Goal: Communication & Community: Answer question/provide support

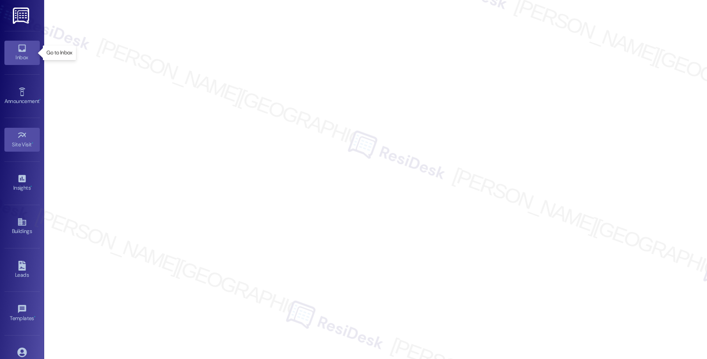
click at [29, 58] on div "Inbox" at bounding box center [22, 57] width 44 height 9
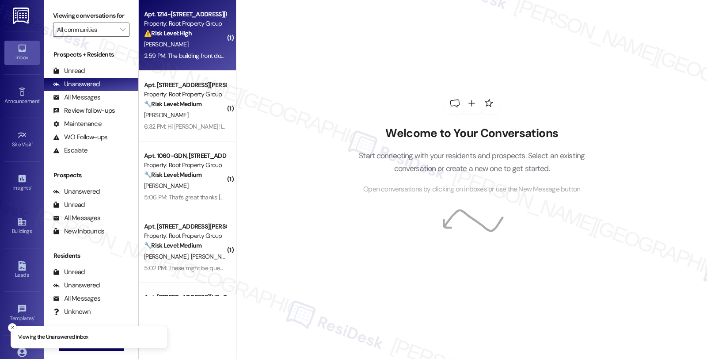
click at [221, 38] on div "Apt. 1214-401, [STREET_ADDRESS][PERSON_NAME] Property: Root Property Group ⚠️ R…" at bounding box center [187, 35] width 97 height 71
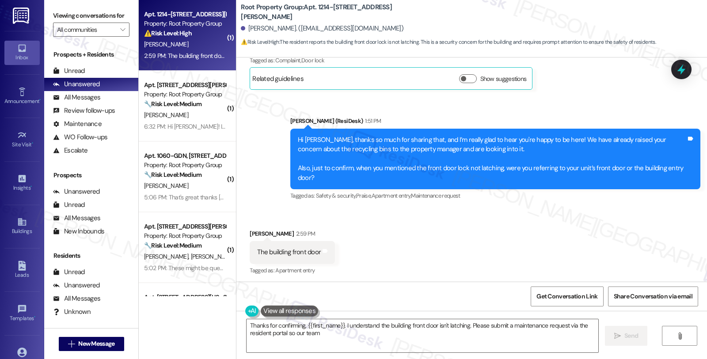
scroll to position [397, 0]
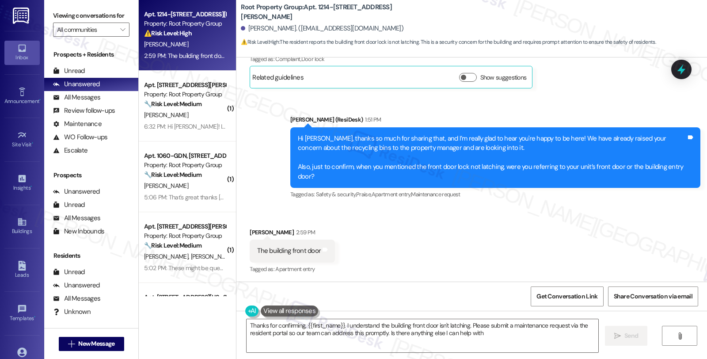
type textarea "Thanks for confirming, {{first_name}}. I understand the building front door isn…"
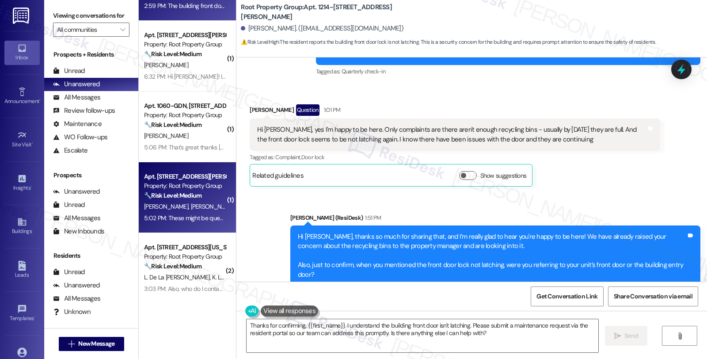
scroll to position [49, 0]
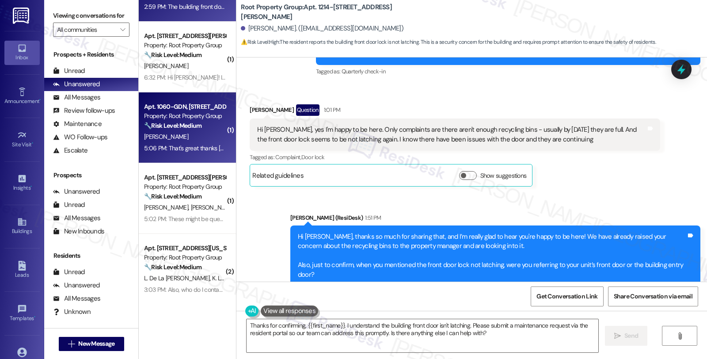
click at [182, 143] on div "5:06 PM: That's great thanks [PERSON_NAME]! I was wondering if I would be able …" at bounding box center [185, 148] width 84 height 11
type textarea "Thanks for confirming, {{first_name}}. I understand the building front door isn…"
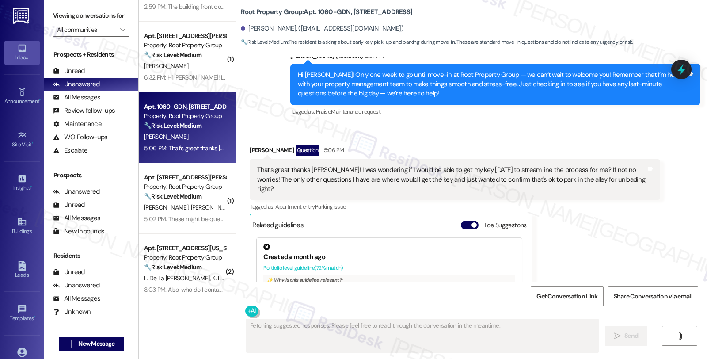
scroll to position [1355, 0]
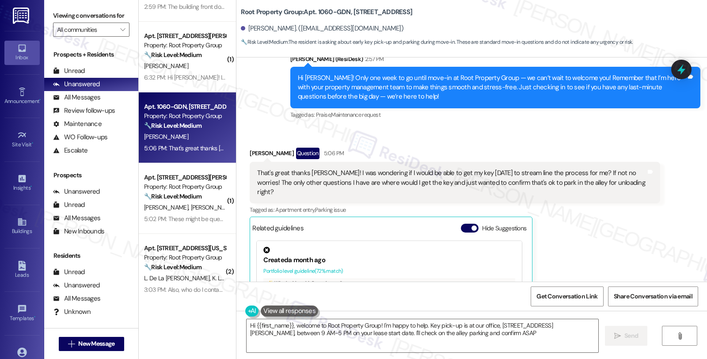
type textarea "Hi {{first_name}}, welcome to Root Property Group! I'm happy to help. Key pick-…"
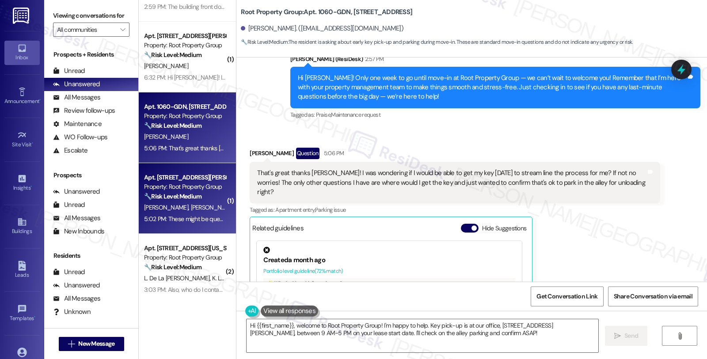
click at [206, 195] on div "🔧 Risk Level: Medium The resident is reporting a non-urgent maintenance issue (…" at bounding box center [185, 196] width 82 height 9
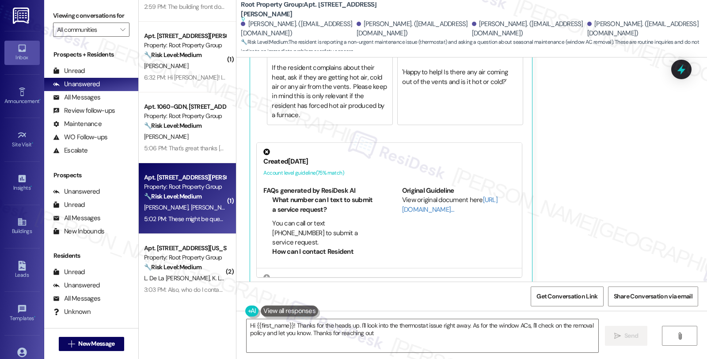
type textarea "Hi {{first_name}}! Thanks for the heads up. I'll look into the thermostat issue…"
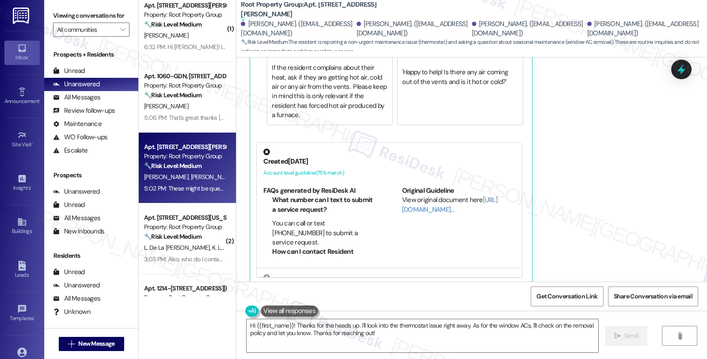
scroll to position [0, 0]
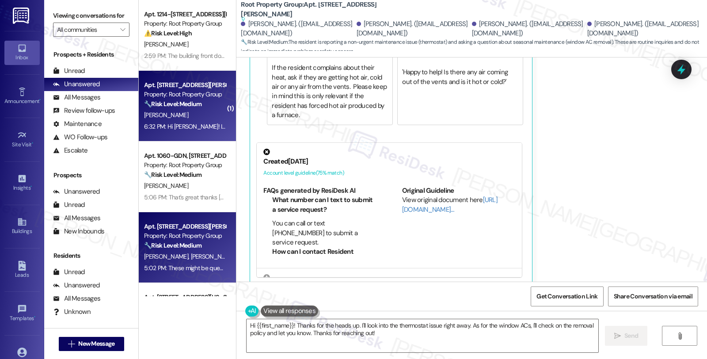
click at [202, 105] on div "🔧 Risk Level: Medium The resident is following up on a previously submitted mai…" at bounding box center [185, 103] width 82 height 9
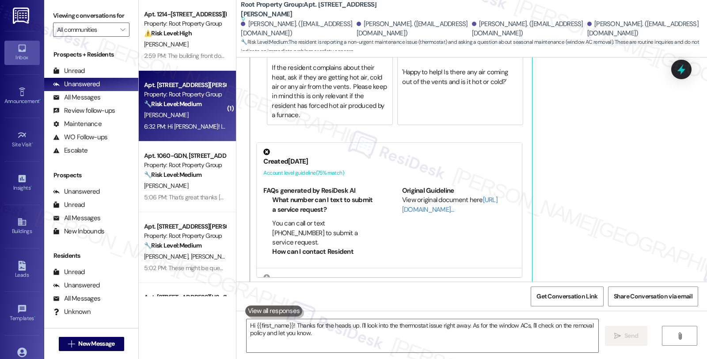
type textarea "Hi {{first_name}}! Thanks for the heads up. I'll look into the thermostat issue…"
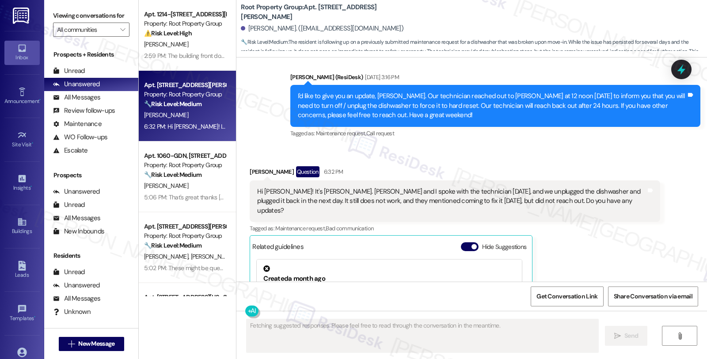
scroll to position [1627, 0]
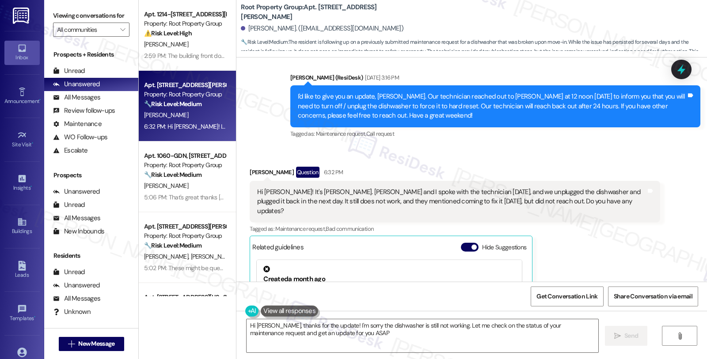
type textarea "Hi [PERSON_NAME], thanks for the update! I'm sorry the dishwasher is still not …"
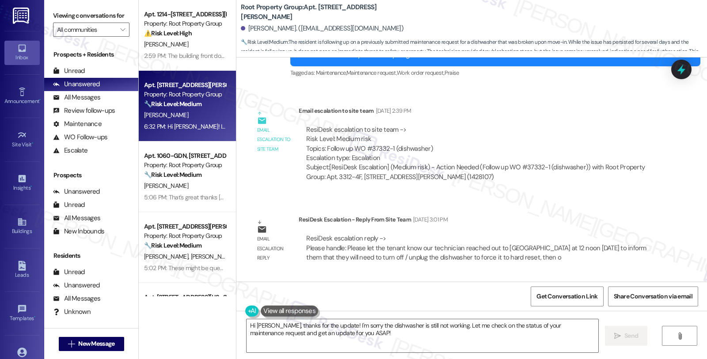
scroll to position [1382, 0]
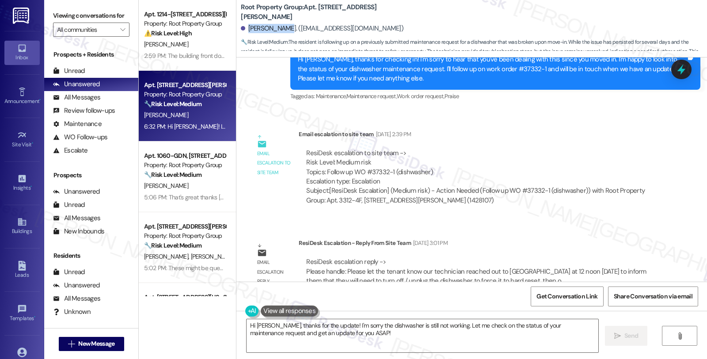
drag, startPoint x: 242, startPoint y: 30, endPoint x: 275, endPoint y: 30, distance: 33.1
click at [275, 30] on div "[PERSON_NAME]. ([EMAIL_ADDRESS][DOMAIN_NAME])" at bounding box center [322, 28] width 163 height 9
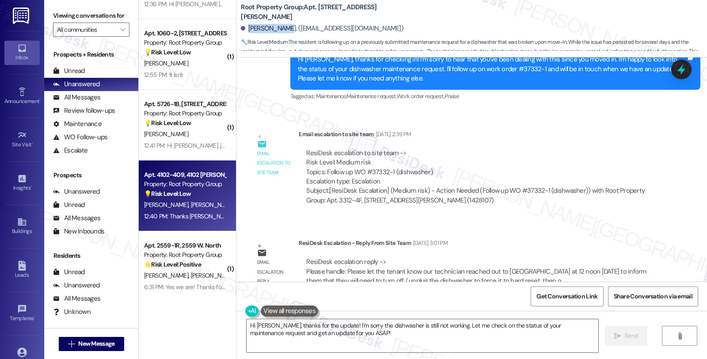
scroll to position [552, 0]
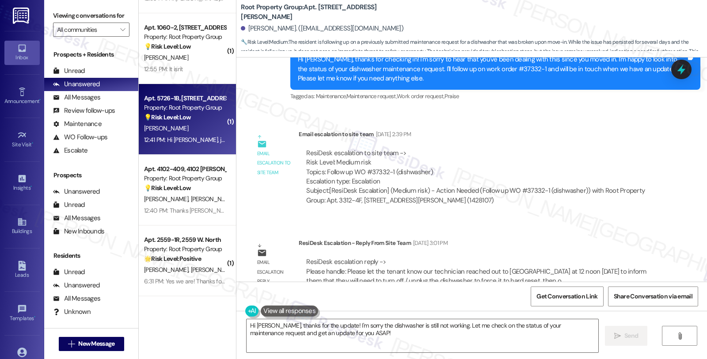
click at [186, 127] on div "[PERSON_NAME]" at bounding box center [185, 128] width 84 height 11
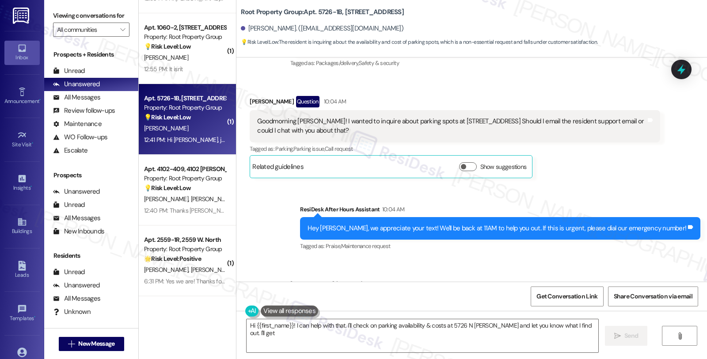
scroll to position [652, 0]
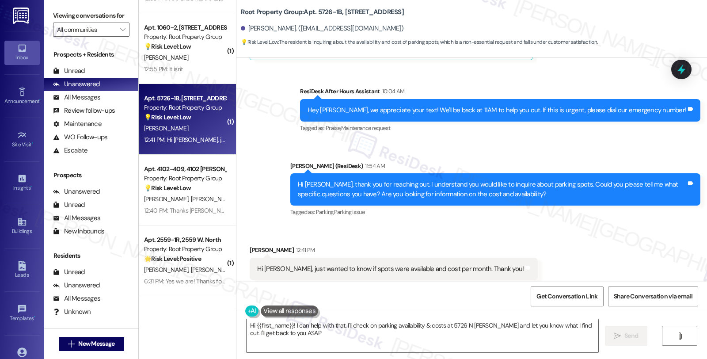
type textarea "Hi {{first_name}}! I can help with that. I'll check on parking availability & c…"
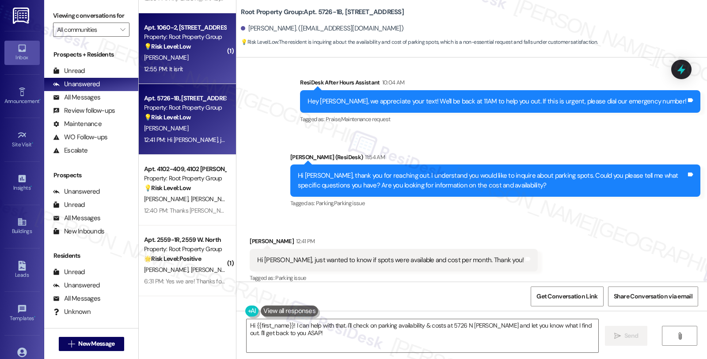
click at [200, 51] on div "Apt. 1060-2, [STREET_ADDRESS] Property: Root Property Group 💡 Risk Level: Low T…" at bounding box center [185, 37] width 84 height 30
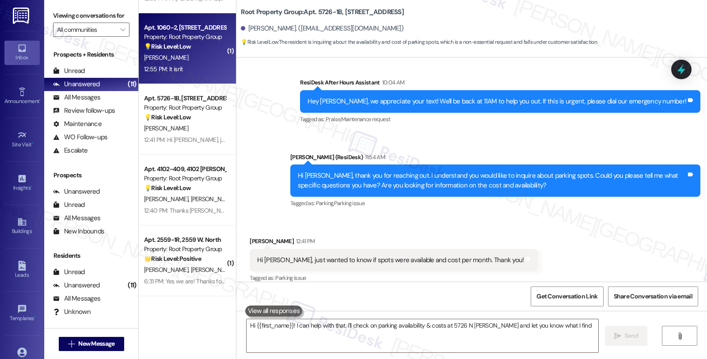
type textarea "Hi {{first_name}}! I can help with that. I'll check on parking availability & c…"
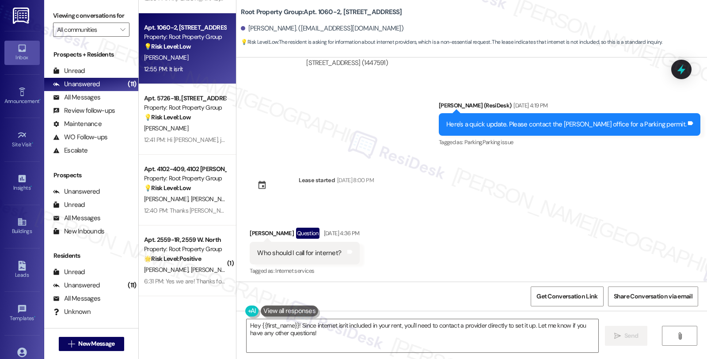
scroll to position [1308, 0]
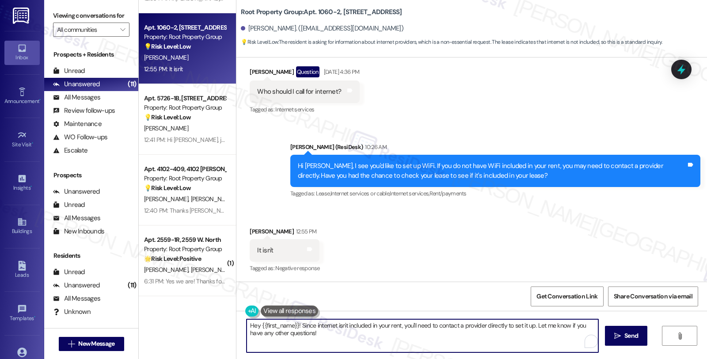
drag, startPoint x: 295, startPoint y: 323, endPoint x: 200, endPoint y: 323, distance: 95.4
click at [200, 323] on div "( 1 ) Apt. 1214-304, [STREET_ADDRESS][PERSON_NAME] Property: Root Property Grou…" at bounding box center [423, 179] width 568 height 359
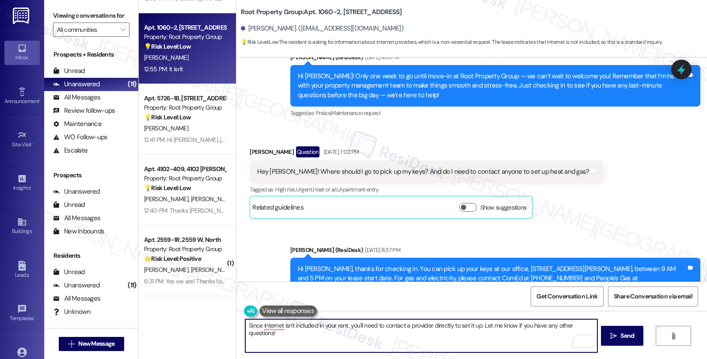
scroll to position [147, 0]
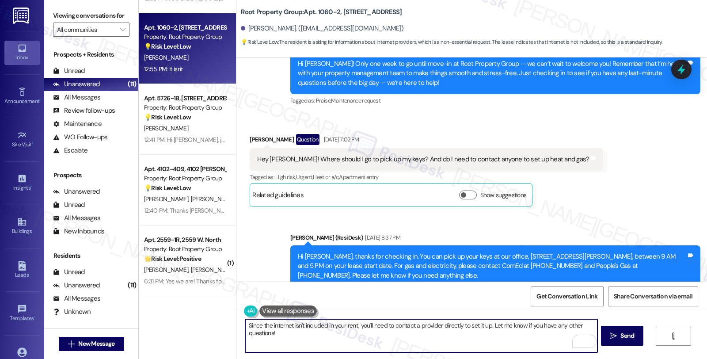
click at [245, 324] on textarea "Since the internet isn't included in your rent, you'll need to contact a provid…" at bounding box center [421, 335] width 352 height 33
type textarea "If the internet isn't included in your rent, you'll need to contact a provider …"
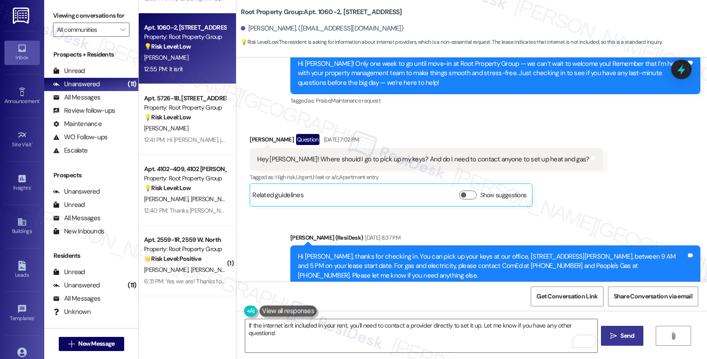
click at [638, 336] on button " Send" at bounding box center [622, 336] width 43 height 20
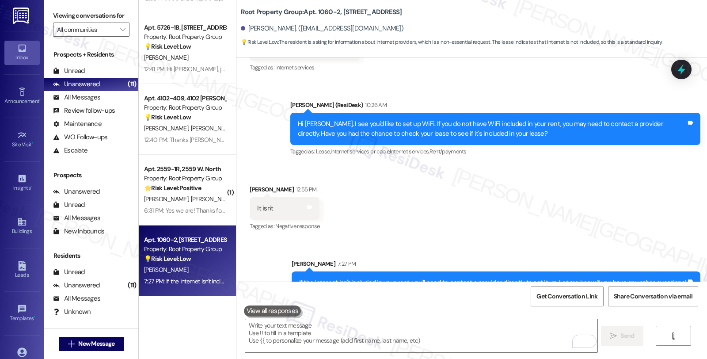
scroll to position [1369, 0]
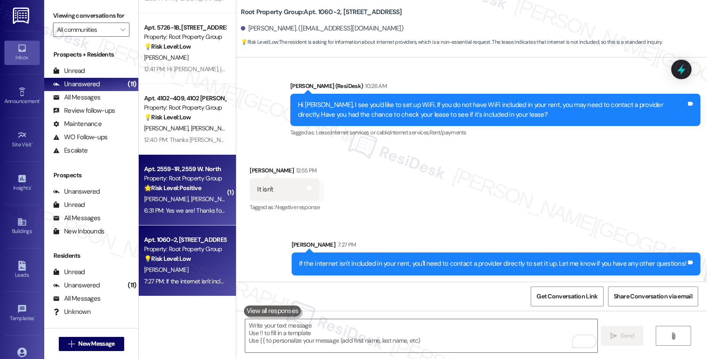
click at [210, 197] on div "[PERSON_NAME] [PERSON_NAME]" at bounding box center [185, 199] width 84 height 11
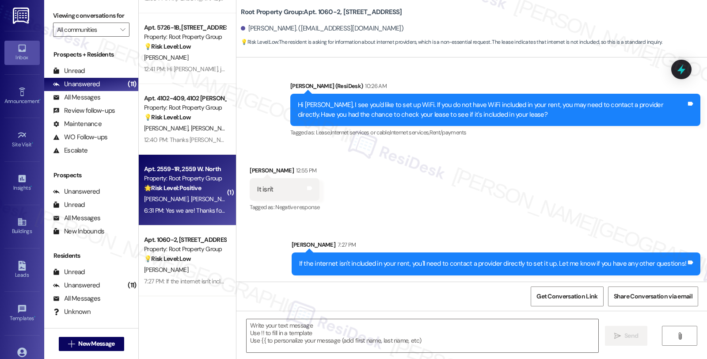
type textarea "Fetching suggested responses. Please feel free to read through the conversation…"
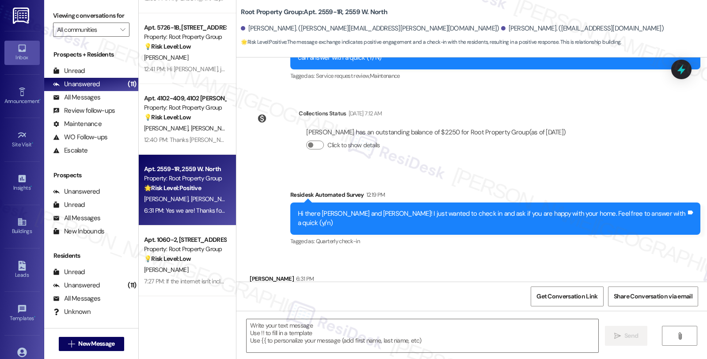
scroll to position [636, 0]
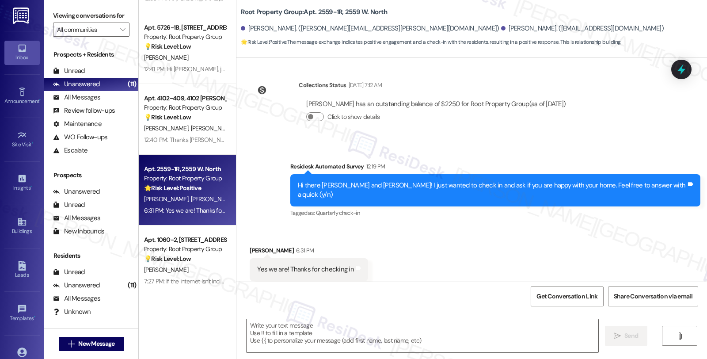
click at [250, 246] on div "[PERSON_NAME] 6:31 PM" at bounding box center [309, 252] width 118 height 12
copy div "Ben"
click at [264, 322] on textarea at bounding box center [423, 335] width 352 height 33
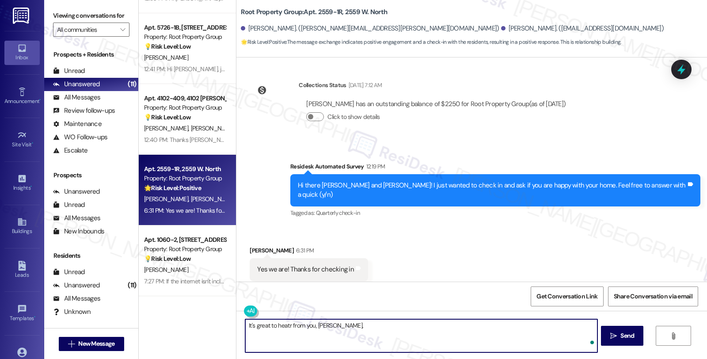
paste textarea "Ben"
click at [343, 325] on textarea "It's great to hear from you, [PERSON_NAME]," at bounding box center [421, 335] width 352 height 33
click at [459, 329] on textarea "It's great to hear from you, [PERSON_NAME], and I'm glad you're happy with your…" at bounding box center [421, 335] width 352 height 33
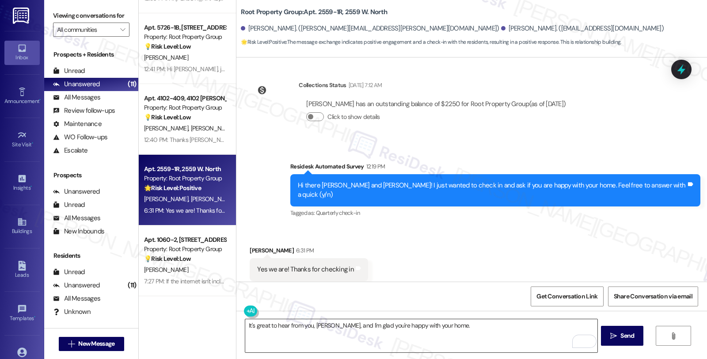
click at [456, 331] on textarea "It's great to hear from you, [PERSON_NAME], and I'm glad you're happy with your…" at bounding box center [421, 335] width 352 height 33
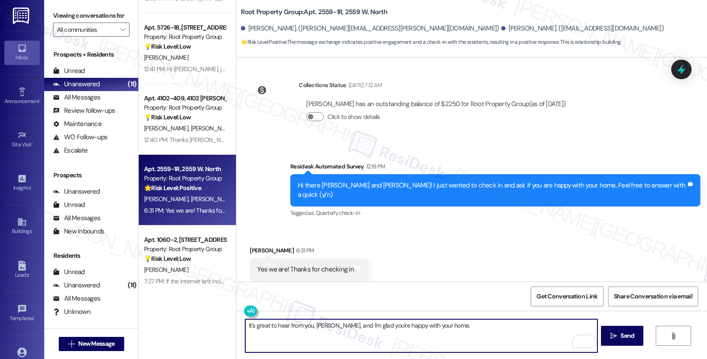
paste textarea "Your comfort and satisfaction are important to us. Can I ask a quick favor...wo…"
type textarea "It's great to hear from you, [PERSON_NAME], and I'm glad you're happy with your…"
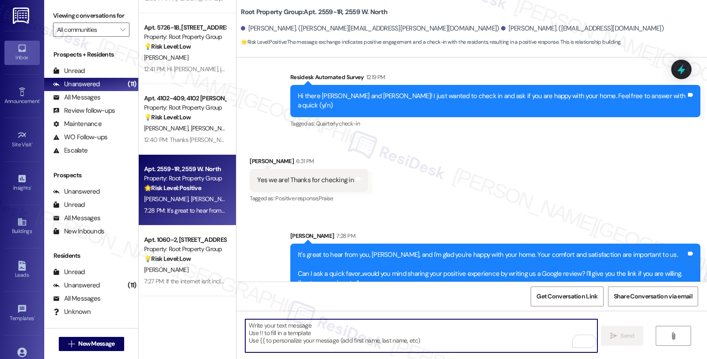
scroll to position [726, 0]
